Goal: Transaction & Acquisition: Purchase product/service

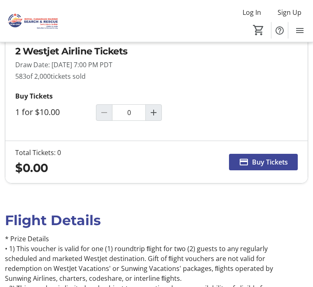
scroll to position [256, 0]
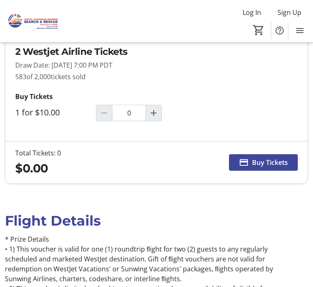
click at [162, 110] on span "Increment by one" at bounding box center [154, 113] width 16 height 16
type input "1"
click at [272, 159] on span "Buy Tickets" at bounding box center [270, 162] width 36 height 10
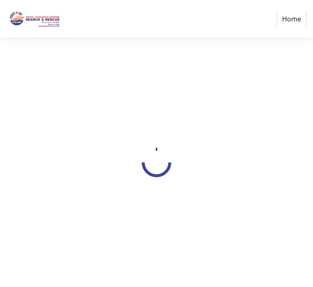
select select "CA"
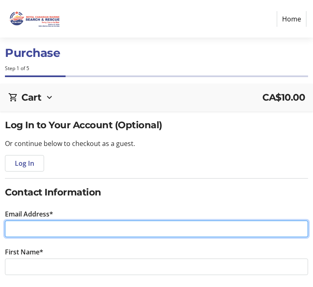
click at [59, 225] on input "Email Address*" at bounding box center [156, 228] width 303 height 16
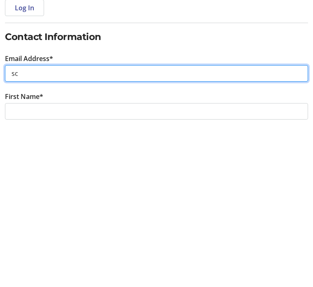
type input "s"
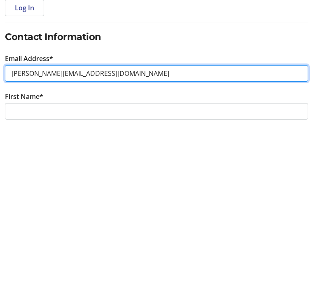
type input "[PERSON_NAME][EMAIL_ADDRESS][DOMAIN_NAME]"
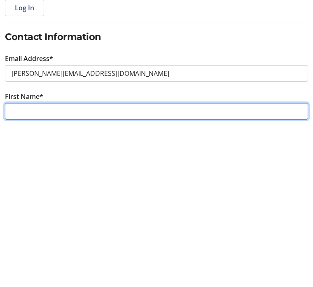
click at [49, 258] on input "First Name*" at bounding box center [156, 266] width 303 height 16
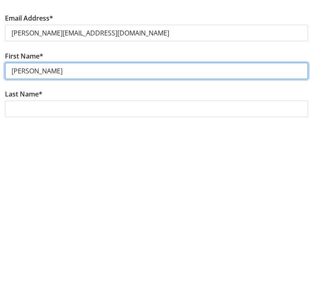
scroll to position [42, 0]
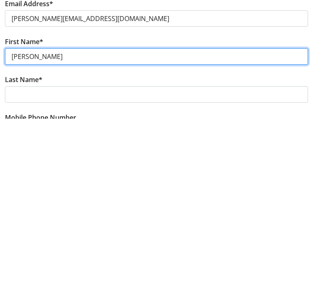
type input "[PERSON_NAME]"
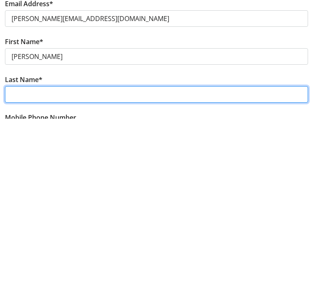
click at [47, 254] on input "Last Name*" at bounding box center [156, 262] width 303 height 16
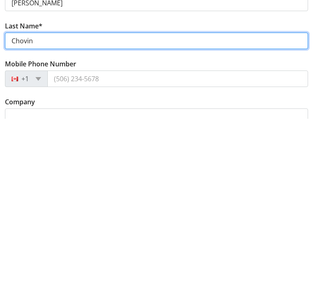
scroll to position [96, 0]
type input "Chovin"
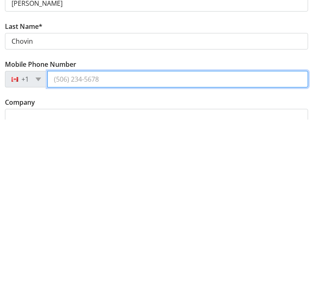
click at [66, 238] on input "Mobile Phone Number" at bounding box center [177, 246] width 261 height 16
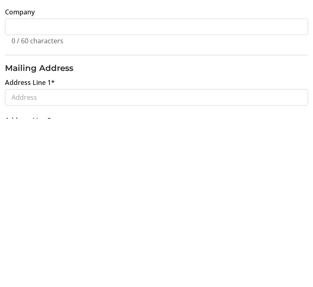
scroll to position [186, 0]
type input "[PHONE_NUMBER]"
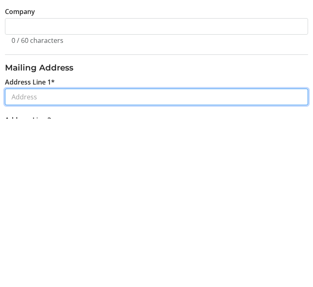
click at [38, 257] on input "Address Line 1*" at bounding box center [156, 265] width 303 height 16
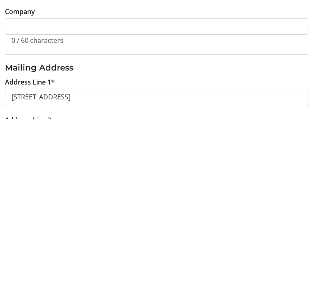
scroll to position [354, 0]
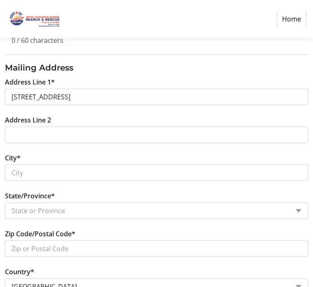
type input "[STREET_ADDRESS]"
type input "[GEOGRAPHIC_DATA]"
select select "BC"
type input "V7C 4R5"
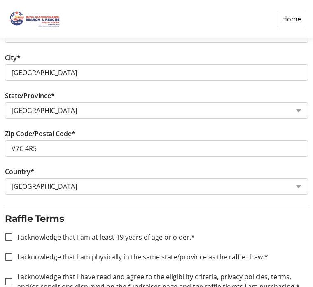
scroll to position [487, 0]
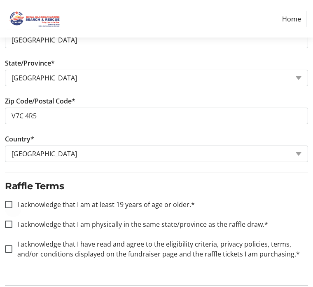
click at [9, 199] on div at bounding box center [9, 205] width 20 height 20
checkbox input "true"
click at [16, 219] on div at bounding box center [9, 224] width 20 height 20
checkbox input "true"
click at [14, 250] on div at bounding box center [9, 249] width 20 height 20
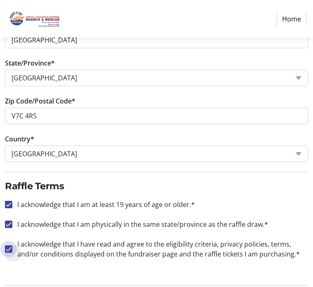
checkbox input "true"
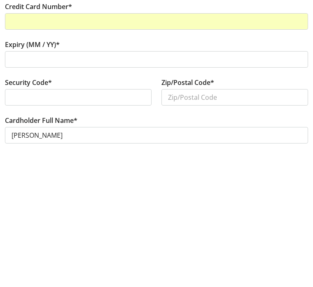
scroll to position [26, 0]
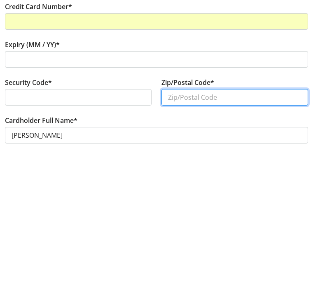
click at [191, 229] on input "Zip/Postal Code*" at bounding box center [235, 237] width 147 height 16
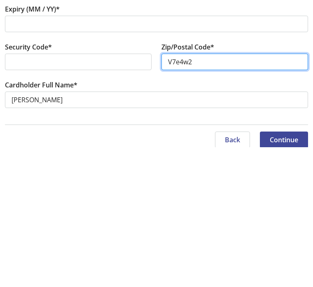
scroll to position [69, 0]
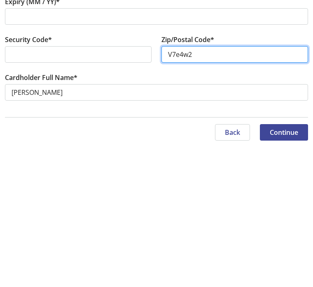
type input "V7e4w2"
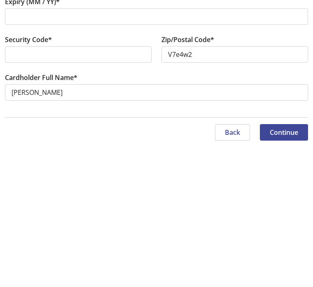
click at [291, 267] on span "Continue" at bounding box center [284, 272] width 28 height 10
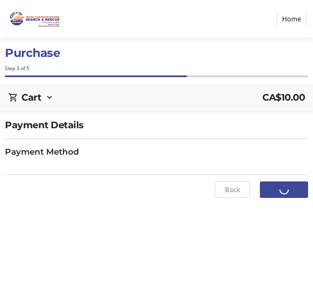
scroll to position [0, 0]
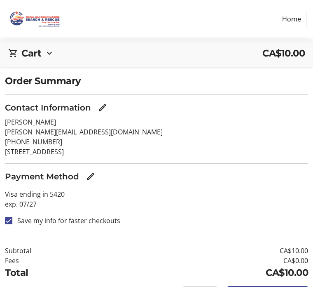
scroll to position [52, 0]
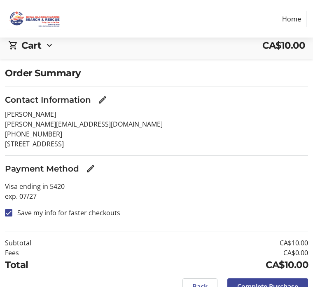
click at [274, 286] on span "Complete Purchase" at bounding box center [267, 286] width 61 height 10
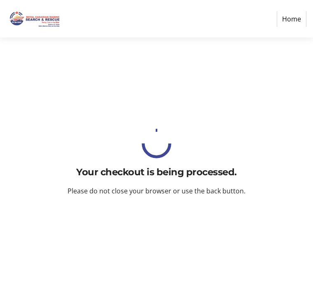
scroll to position [0, 0]
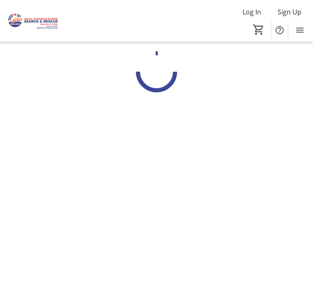
scroll to position [0, 0]
